Goal: Complete application form

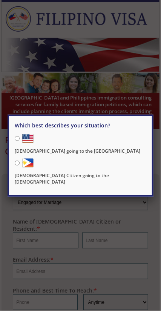
click at [20, 140] on input "[DEMOGRAPHIC_DATA] going to the [GEOGRAPHIC_DATA]" at bounding box center [17, 138] width 5 height 5
radio input "true"
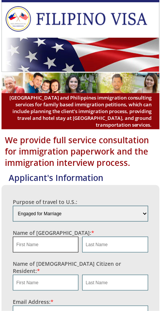
click at [47, 246] on input "text" at bounding box center [46, 245] width 66 height 16
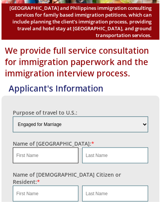
scroll to position [143, 0]
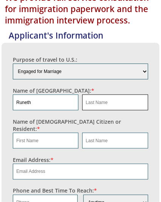
click at [107, 102] on input "text" at bounding box center [115, 102] width 66 height 16
type input "Runeth"
type input "Edde"
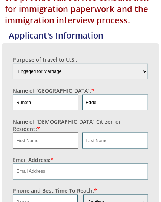
click at [60, 134] on input "text" at bounding box center [46, 141] width 66 height 16
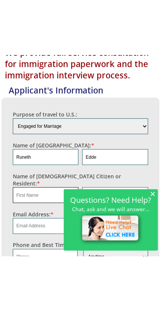
scroll to position [145, 0]
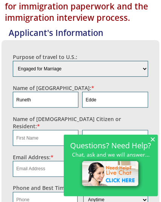
click at [154, 141] on span "×" at bounding box center [152, 139] width 5 height 6
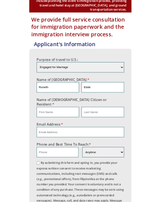
scroll to position [108, 0]
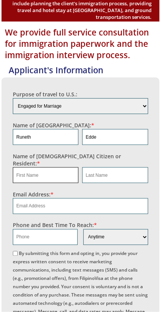
click at [38, 173] on input "text" at bounding box center [46, 175] width 66 height 16
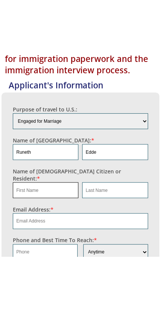
scroll to position [150, 0]
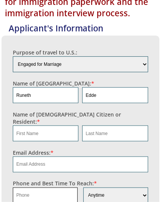
click at [55, 188] on input "text" at bounding box center [45, 195] width 65 height 16
type input "+"
type input "6"
click at [16, 187] on input "6198693987" at bounding box center [45, 195] width 65 height 16
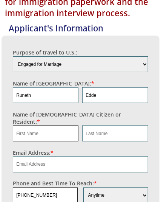
type input "+16198693987"
click at [57, 125] on input "text" at bounding box center [46, 133] width 66 height 16
type input "R"
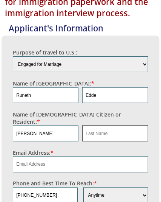
click at [113, 131] on input "text" at bounding box center [115, 133] width 66 height 16
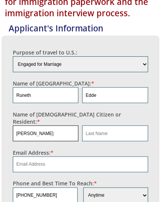
click at [53, 125] on input "John Edde" at bounding box center [46, 133] width 66 height 16
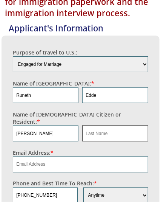
click at [116, 126] on input "text" at bounding box center [115, 133] width 66 height 16
type input "John"
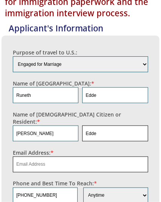
type input "Edde"
click at [94, 156] on input "email" at bounding box center [80, 164] width 135 height 16
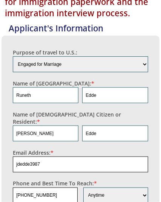
type input "jdedde3987"
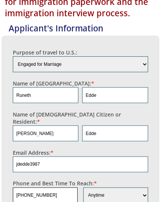
click at [23, 187] on input "+16198693987" at bounding box center [45, 195] width 65 height 16
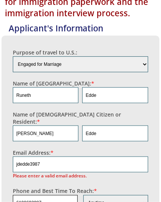
click at [63, 195] on input "6198693987" at bounding box center [45, 203] width 65 height 16
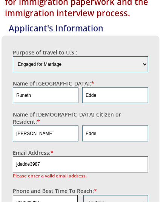
type input "6198693987"
click at [66, 156] on input "jdedde3987" at bounding box center [80, 164] width 135 height 16
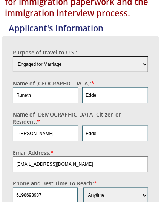
type input "jdedde3987@gmail.com"
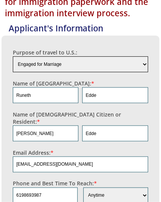
click at [130, 64] on select "Engaged for Marriage Already Married to U.S. Citizen / Resident For Short Term …" at bounding box center [80, 64] width 135 height 16
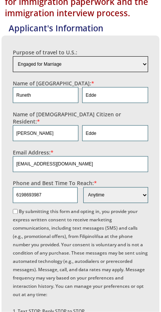
select select "2"
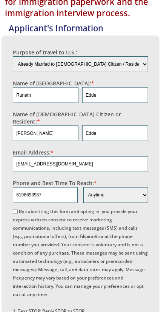
click at [16, 209] on input "By submitting this form and opting in, you provide your express written consent…" at bounding box center [15, 211] width 5 height 5
checkbox input "true"
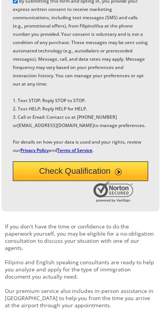
scroll to position [360, 0]
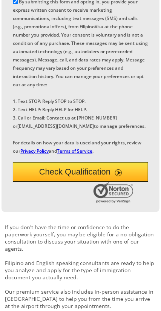
click at [40, 182] on button "Check Qualification" at bounding box center [80, 172] width 135 height 20
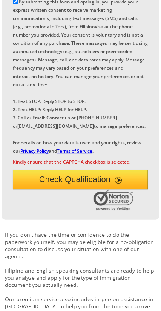
click at [37, 190] on button "Check Qualification" at bounding box center [80, 180] width 135 height 20
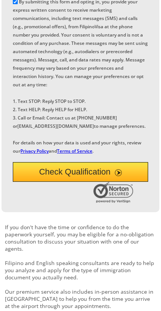
click at [32, 182] on button "Check Qualification" at bounding box center [80, 172] width 135 height 20
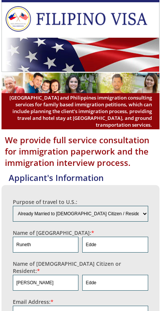
select select "2"
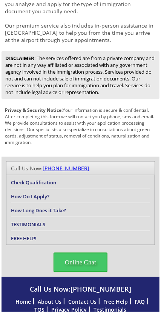
scroll to position [642, 0]
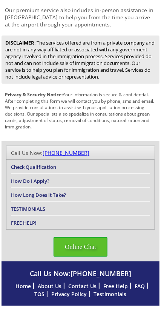
click at [72, 254] on span "Online Chat" at bounding box center [81, 247] width 54 height 20
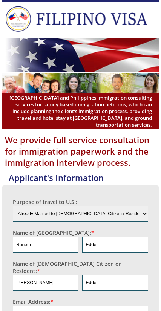
select select "2"
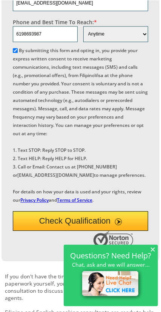
scroll to position [312, 0]
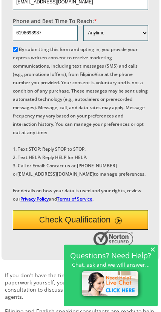
click at [30, 230] on button "Check Qualification" at bounding box center [80, 220] width 135 height 20
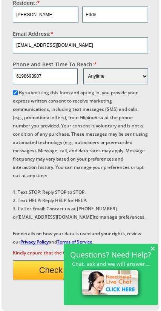
scroll to position [264, 0]
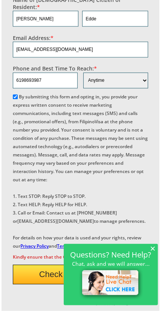
click at [13, 95] on input "By submitting this form and opting in, you provide your express written consent…" at bounding box center [15, 97] width 5 height 5
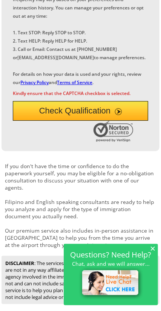
scroll to position [428, 0]
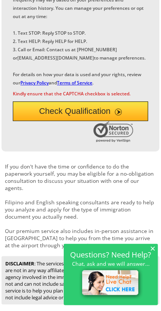
click at [102, 121] on button "Check Qualification" at bounding box center [80, 112] width 135 height 20
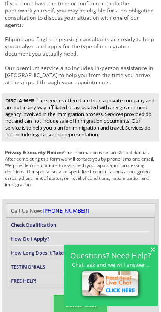
scroll to position [597, 0]
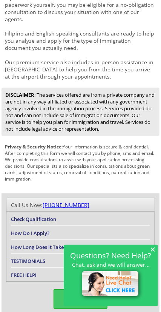
click at [151, 252] on span "×" at bounding box center [152, 249] width 5 height 6
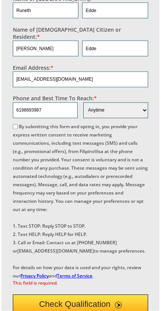
scroll to position [234, 0]
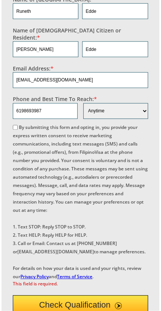
click at [24, 226] on label "By submitting this form and opting in, you provide your express written consent…" at bounding box center [80, 203] width 135 height 156
click at [18, 130] on input "By submitting this form and opting in, you provide your express written consent…" at bounding box center [15, 127] width 5 height 5
checkbox input "true"
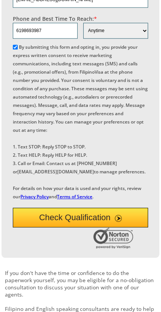
scroll to position [315, 0]
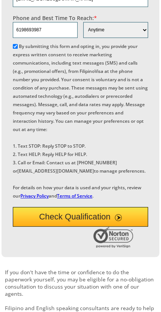
click at [37, 227] on button "Check Qualification" at bounding box center [80, 217] width 135 height 20
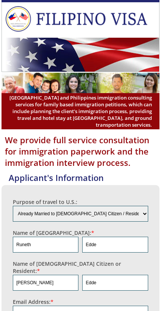
select select "2"
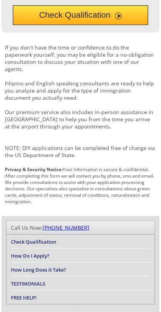
scroll to position [642, 0]
